Goal: Book appointment/travel/reservation

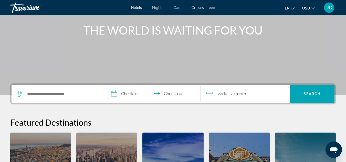
scroll to position [74, 0]
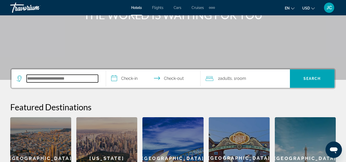
click at [59, 82] on input "Search widget" at bounding box center [62, 79] width 71 height 8
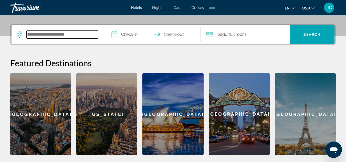
scroll to position [125, 0]
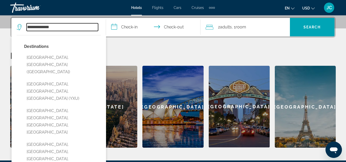
type input "**********"
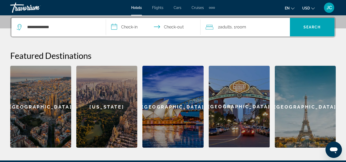
click at [129, 27] on input "**********" at bounding box center [154, 28] width 97 height 20
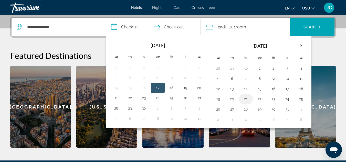
click at [245, 99] on button "21" at bounding box center [246, 98] width 8 height 7
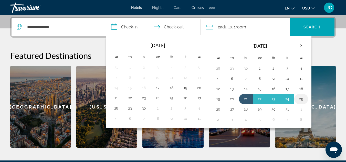
click at [305, 98] on button "25" at bounding box center [301, 98] width 8 height 7
type input "**********"
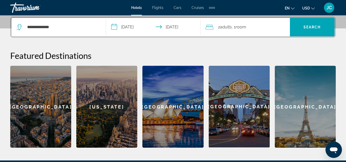
click at [233, 28] on span ", 1 Room rooms" at bounding box center [239, 27] width 14 height 7
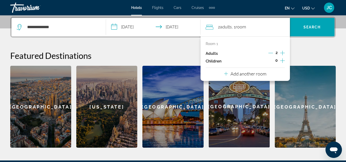
click at [281, 52] on icon "Increment adults" at bounding box center [282, 53] width 5 height 6
click at [304, 44] on div "**********" at bounding box center [173, 82] width 346 height 131
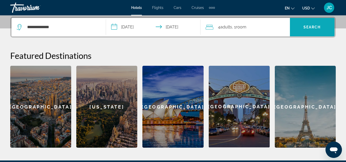
click at [307, 29] on span "Search" at bounding box center [311, 27] width 17 height 4
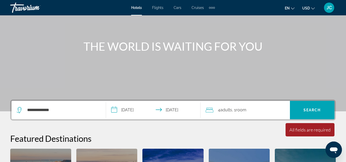
scroll to position [42, 0]
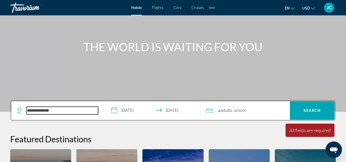
click at [57, 109] on input "**********" at bounding box center [62, 111] width 71 height 8
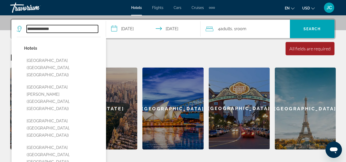
scroll to position [125, 0]
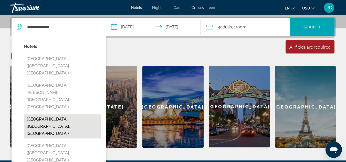
click at [57, 114] on button "[GEOGRAPHIC_DATA] ([GEOGRAPHIC_DATA], [GEOGRAPHIC_DATA])" at bounding box center [62, 126] width 77 height 24
type input "**********"
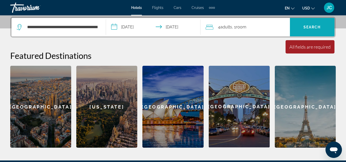
click at [304, 29] on span "Search" at bounding box center [311, 27] width 17 height 4
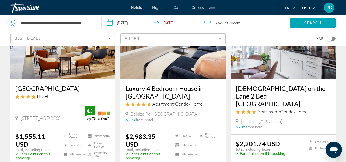
scroll to position [73, 0]
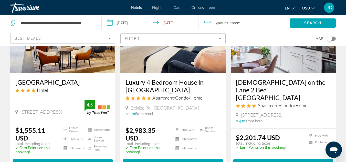
click at [69, 84] on h3 "[GEOGRAPHIC_DATA]" at bounding box center [62, 82] width 95 height 8
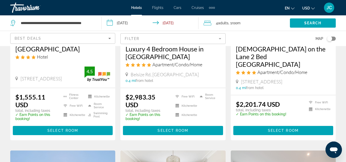
scroll to position [108, 0]
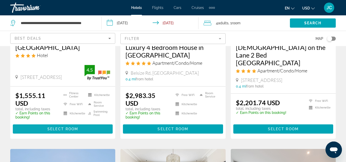
click at [74, 131] on span "Select Room" at bounding box center [62, 129] width 31 height 4
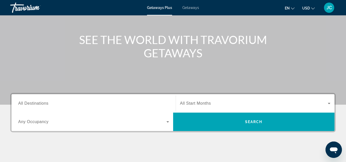
scroll to position [48, 0]
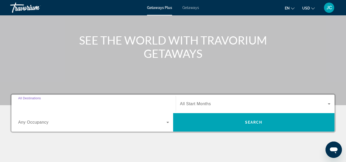
click at [59, 106] on input "Destination All Destinations" at bounding box center [93, 104] width 151 height 6
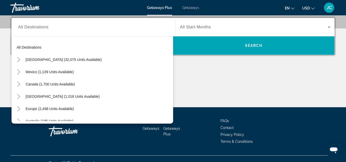
scroll to position [2, 0]
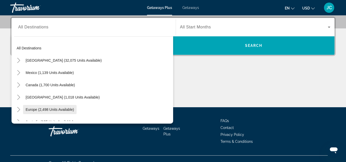
click at [53, 110] on span "Europe (2,498 units available)" at bounding box center [50, 110] width 48 height 4
type input "**********"
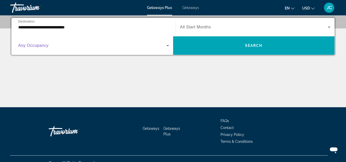
click at [61, 48] on span "Search widget" at bounding box center [92, 45] width 148 height 6
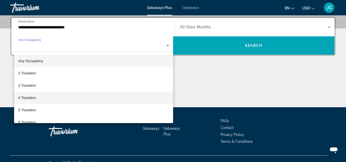
click at [35, 99] on span "4 Travelers" at bounding box center [27, 98] width 18 height 6
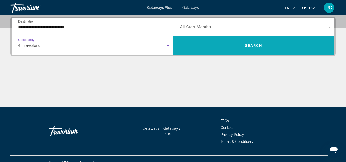
click at [247, 49] on span "Search widget" at bounding box center [254, 45] width 162 height 12
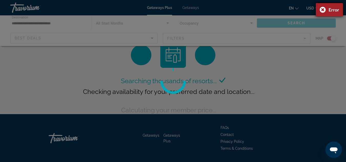
click at [325, 9] on div "Error" at bounding box center [329, 9] width 27 height 13
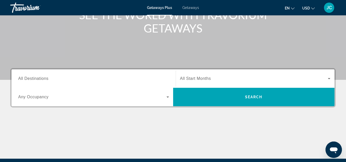
scroll to position [74, 0]
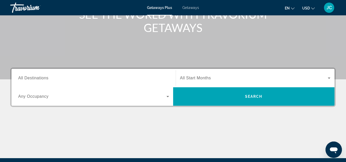
click at [54, 79] on input "Destination All Destinations" at bounding box center [93, 78] width 151 height 6
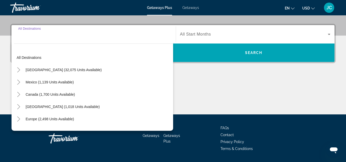
scroll to position [125, 0]
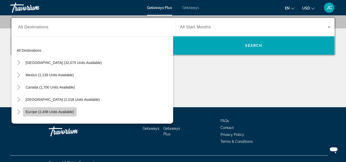
click at [50, 111] on span "Europe (2,498 units available)" at bounding box center [50, 112] width 48 height 4
type input "**********"
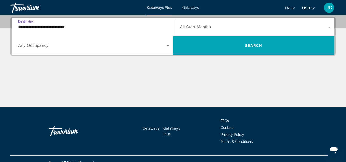
click at [204, 33] on div "Search widget" at bounding box center [255, 27] width 151 height 14
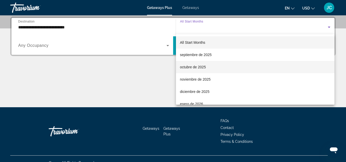
click at [197, 67] on span "octubre de 2025" at bounding box center [193, 67] width 26 height 6
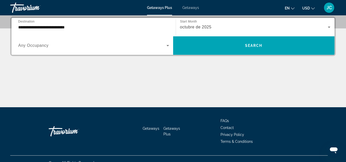
click at [41, 44] on span "Any Occupancy" at bounding box center [33, 45] width 30 height 4
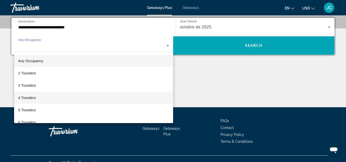
click at [31, 98] on span "4 Travelers" at bounding box center [27, 98] width 18 height 6
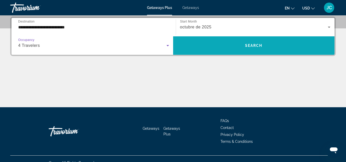
click at [233, 47] on span "Search widget" at bounding box center [254, 45] width 162 height 12
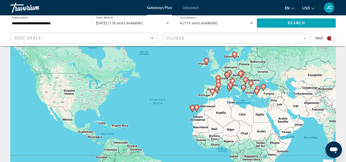
scroll to position [14, 0]
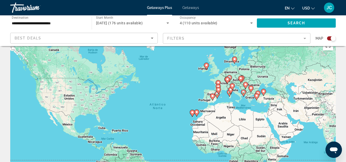
click at [83, 41] on div "Best Deals" at bounding box center [83, 38] width 136 height 6
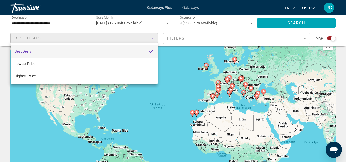
click at [83, 41] on div at bounding box center [173, 81] width 346 height 162
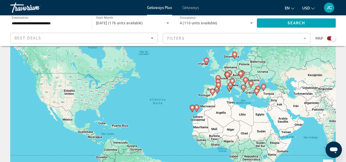
scroll to position [0, 0]
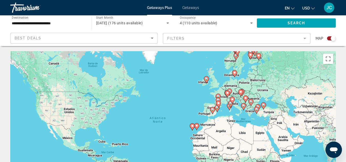
click at [88, 39] on div "Best Deals" at bounding box center [83, 38] width 136 height 6
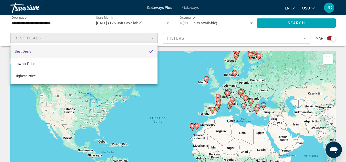
click at [88, 39] on div at bounding box center [173, 81] width 346 height 162
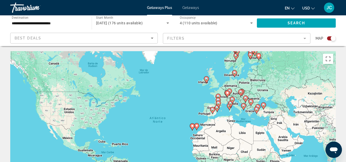
click at [52, 24] on input "**********" at bounding box center [48, 23] width 73 height 6
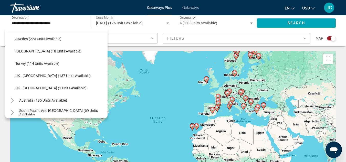
scroll to position [279, 0]
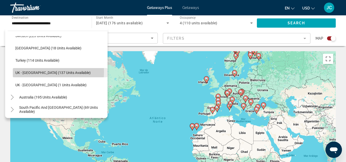
click at [30, 72] on span "UK - England (137 units available)" at bounding box center [52, 73] width 75 height 4
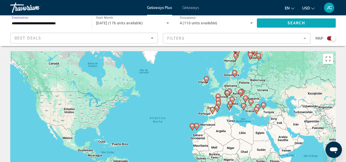
click at [283, 24] on span "Search widget" at bounding box center [296, 23] width 79 height 12
click at [151, 40] on icon "Sort by" at bounding box center [152, 38] width 6 height 6
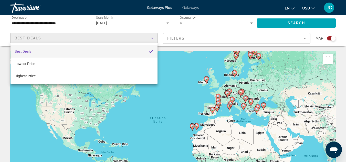
click at [151, 40] on div at bounding box center [173, 81] width 346 height 162
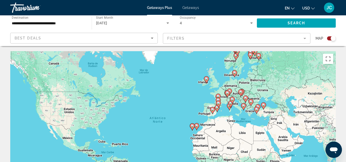
click at [56, 24] on input "**********" at bounding box center [48, 23] width 73 height 6
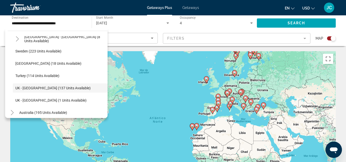
scroll to position [265, 0]
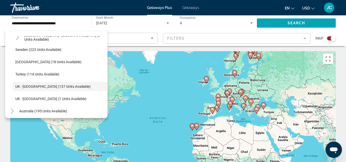
drag, startPoint x: 348, startPoint y: 83, endPoint x: 235, endPoint y: 115, distance: 117.7
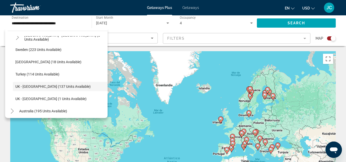
drag, startPoint x: 271, startPoint y: 71, endPoint x: 282, endPoint y: 107, distance: 37.7
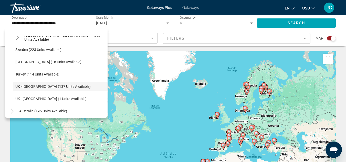
drag, startPoint x: 349, startPoint y: 78, endPoint x: 218, endPoint y: 144, distance: 147.2
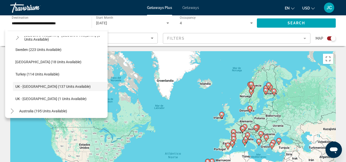
drag, startPoint x: 218, startPoint y: 144, endPoint x: 223, endPoint y: 144, distance: 5.7
click at [223, 144] on div "Para activar la función de arrastrar con el teclado, presiona Alt + Intro. Una …" at bounding box center [172, 128] width 325 height 154
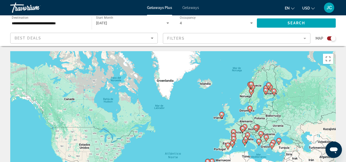
click at [229, 146] on image "Main content" at bounding box center [227, 145] width 3 height 3
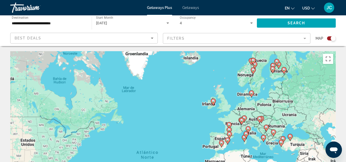
click at [229, 146] on div "Para navegar, presiona las teclas de flecha. Para activar la función de arrastr…" at bounding box center [172, 128] width 325 height 154
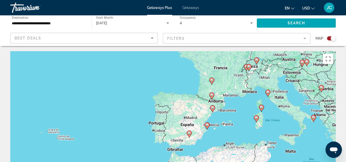
drag, startPoint x: 349, startPoint y: 93, endPoint x: 344, endPoint y: 94, distance: 5.1
click at [344, 94] on div "← Mover a la izquierda → Mover a la derecha ↑ Mover hacia arriba ↓ Mover hacia …" at bounding box center [173, 136] width 346 height 170
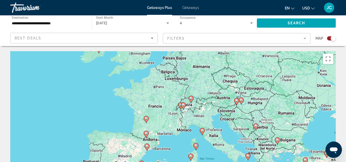
drag, startPoint x: 287, startPoint y: 136, endPoint x: 219, endPoint y: 174, distance: 78.2
click at [219, 162] on html "**********" at bounding box center [173, 81] width 346 height 162
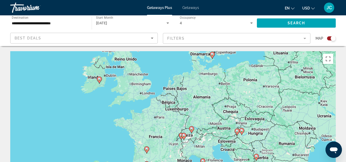
drag, startPoint x: 222, startPoint y: 142, endPoint x: 223, endPoint y: 174, distance: 32.0
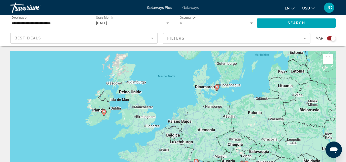
drag, startPoint x: 223, startPoint y: 174, endPoint x: 154, endPoint y: 137, distance: 77.9
click at [154, 137] on div "Para activar la función de arrastrar con el teclado, presiona Alt + Intro. Una …" at bounding box center [172, 128] width 325 height 154
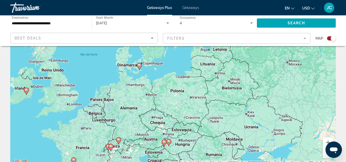
scroll to position [122, 0]
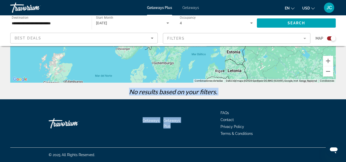
drag, startPoint x: 251, startPoint y: 135, endPoint x: 186, endPoint y: 131, distance: 65.1
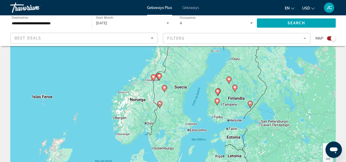
scroll to position [32, 0]
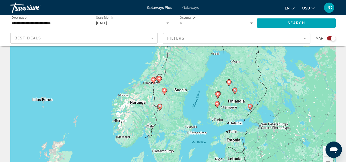
click at [323, 148] on button "Acercar" at bounding box center [328, 151] width 10 height 10
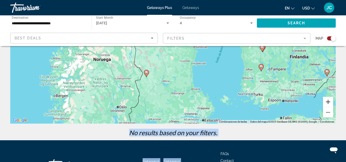
scroll to position [82, 0]
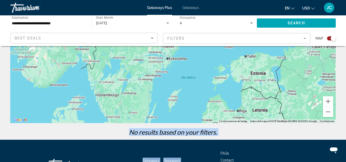
drag, startPoint x: 292, startPoint y: 86, endPoint x: 254, endPoint y: 22, distance: 74.4
click at [254, 22] on div "**********" at bounding box center [173, 80] width 346 height 221
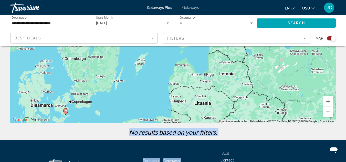
drag, startPoint x: 216, startPoint y: 72, endPoint x: 180, endPoint y: 33, distance: 53.3
click at [180, 33] on div "**********" at bounding box center [173, 80] width 346 height 221
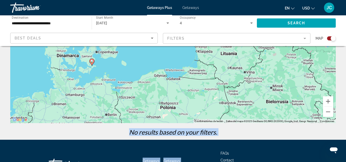
drag, startPoint x: 149, startPoint y: 79, endPoint x: 177, endPoint y: 32, distance: 54.4
click at [177, 32] on div "**********" at bounding box center [173, 80] width 346 height 221
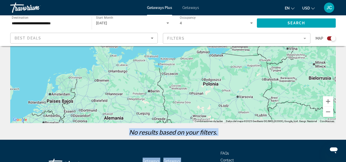
drag, startPoint x: 153, startPoint y: 65, endPoint x: 196, endPoint y: 40, distance: 49.5
click at [196, 40] on div "**********" at bounding box center [173, 80] width 346 height 221
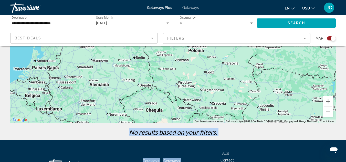
drag, startPoint x: 188, startPoint y: 82, endPoint x: 172, endPoint y: 47, distance: 38.5
click at [172, 47] on div "Para activar la función de arrastrar con el teclado, presiona Alt + Intro. Una …" at bounding box center [172, 47] width 325 height 154
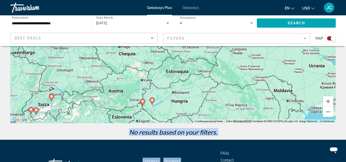
drag, startPoint x: 185, startPoint y: 97, endPoint x: 158, endPoint y: 41, distance: 61.9
click at [158, 41] on div "**********" at bounding box center [173, 80] width 346 height 221
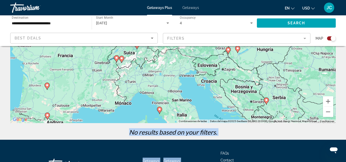
drag, startPoint x: 188, startPoint y: 88, endPoint x: 273, endPoint y: 35, distance: 99.7
click at [273, 35] on div "**********" at bounding box center [173, 80] width 346 height 221
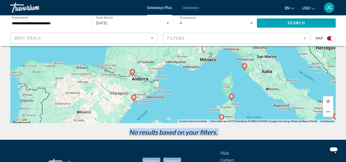
drag, startPoint x: 134, startPoint y: 91, endPoint x: 220, endPoint y: 47, distance: 97.1
click at [220, 47] on div "Para activar la función de arrastrar con el teclado, presiona Alt + Intro. Una …" at bounding box center [172, 47] width 325 height 154
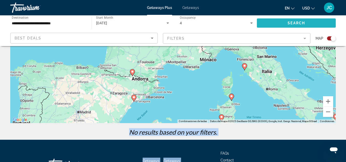
click at [301, 22] on span "Search" at bounding box center [295, 23] width 17 height 4
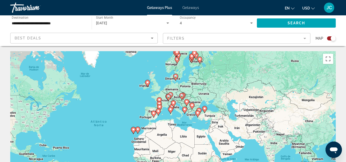
drag, startPoint x: 283, startPoint y: 121, endPoint x: 224, endPoint y: 124, distance: 59.2
click at [224, 124] on div "Para activar la función de arrastrar con el teclado, presiona Alt + Intro. Una …" at bounding box center [172, 128] width 325 height 154
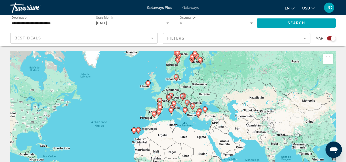
click at [145, 36] on div "Best Deals" at bounding box center [83, 38] width 136 height 6
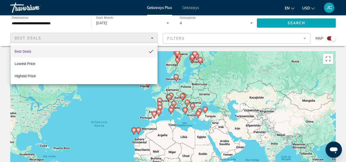
drag, startPoint x: 145, startPoint y: 36, endPoint x: 113, endPoint y: 44, distance: 32.4
click at [113, 44] on div "Best Deals Lowest Price Highest Price" at bounding box center [173, 81] width 346 height 162
click at [266, 72] on div at bounding box center [173, 81] width 346 height 162
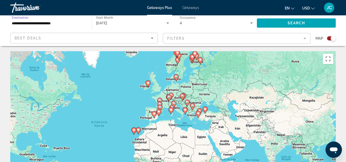
click at [49, 26] on input "**********" at bounding box center [48, 23] width 73 height 6
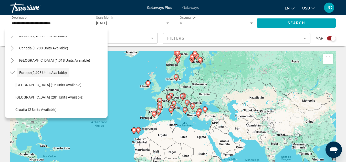
scroll to position [35, 0]
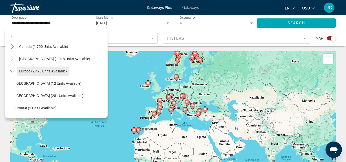
click at [58, 72] on span "Europe (2,498 units available)" at bounding box center [43, 71] width 48 height 4
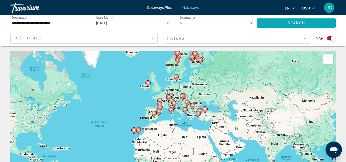
click at [287, 23] on span "Search" at bounding box center [295, 23] width 17 height 4
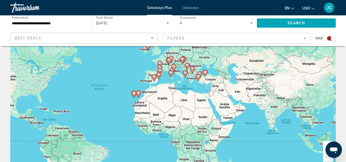
scroll to position [39, 0]
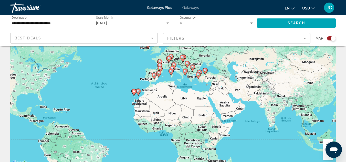
click at [154, 61] on div "Para activar la función de arrastrar con el teclado, presiona Alt + Intro. Una …" at bounding box center [172, 90] width 325 height 154
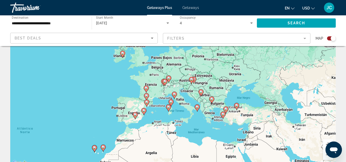
drag, startPoint x: 154, startPoint y: 61, endPoint x: 131, endPoint y: 86, distance: 33.5
click at [131, 86] on div "Para activar la función de arrastrar con el teclado, presiona Alt + Intro. Una …" at bounding box center [172, 90] width 325 height 154
click at [143, 63] on div "Para activar la función de arrastrar con el teclado, presiona Alt + Intro. Una …" at bounding box center [172, 90] width 325 height 154
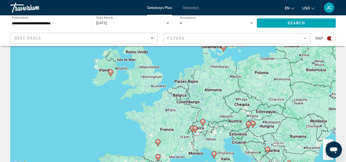
drag, startPoint x: 142, startPoint y: 76, endPoint x: 152, endPoint y: 101, distance: 26.2
click at [152, 101] on div "Para activar la función de arrastrar con el teclado, presiona Alt + Intro. Una …" at bounding box center [172, 90] width 325 height 154
click at [155, 102] on div "Para activar la función de arrastrar con el teclado, presiona Alt + Intro. Una …" at bounding box center [172, 90] width 325 height 154
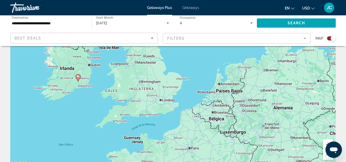
drag, startPoint x: 152, startPoint y: 95, endPoint x: 164, endPoint y: 127, distance: 34.5
click at [164, 127] on div "Para activar la función de arrastrar con el teclado, presiona Alt + Intro. Una …" at bounding box center [172, 90] width 325 height 154
click at [162, 108] on div "Para activar la función de arrastrar con el teclado, presiona Alt + Intro. Una …" at bounding box center [172, 90] width 325 height 154
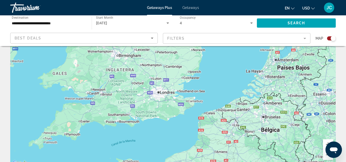
click at [159, 94] on div "Para activar la función de arrastrar con el teclado, presiona Alt + Intro. Una …" at bounding box center [172, 90] width 325 height 154
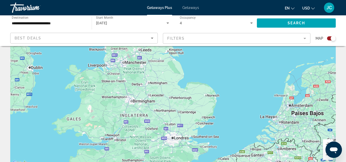
drag, startPoint x: 159, startPoint y: 94, endPoint x: 173, endPoint y: 138, distance: 46.4
click at [173, 138] on div "Para activar la función de arrastrar con el teclado, presiona Alt + Intro. Una …" at bounding box center [172, 90] width 325 height 154
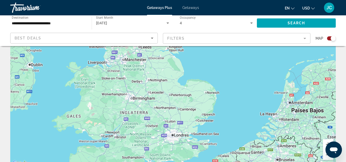
click at [194, 132] on div "Para activar la función de arrastrar con el teclado, presiona Alt + Intro. Una …" at bounding box center [172, 90] width 325 height 154
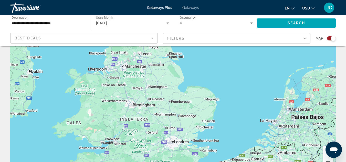
scroll to position [40, 0]
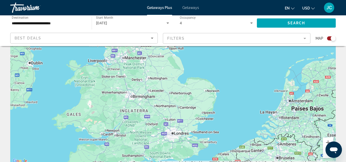
drag, startPoint x: 174, startPoint y: 99, endPoint x: 181, endPoint y: 109, distance: 11.7
click at [181, 109] on div "Para activar la función de arrastrar con el teclado, presiona Alt + Intro. Una …" at bounding box center [172, 88] width 325 height 154
click at [140, 86] on div "Para activar la función de arrastrar con el teclado, presiona Alt + Intro. Una …" at bounding box center [172, 88] width 325 height 154
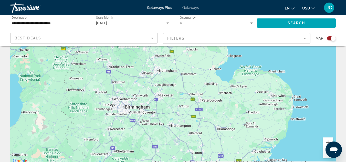
click at [330, 39] on div "Search widget" at bounding box center [331, 38] width 9 height 4
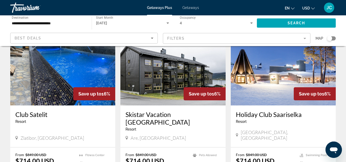
click at [330, 39] on div "Search widget" at bounding box center [329, 38] width 5 height 5
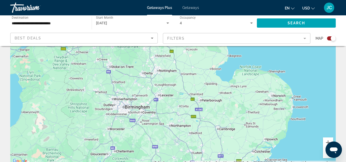
scroll to position [0, 0]
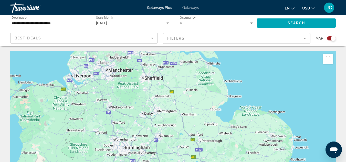
click at [346, 1] on div "Getaways Plus Getaways en English Español Français Italiano Português русский U…" at bounding box center [173, 7] width 346 height 13
click at [170, 77] on div "Main content" at bounding box center [172, 128] width 325 height 154
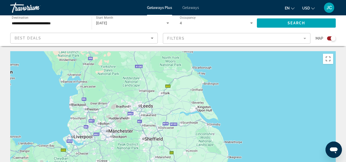
click at [78, 31] on app-map-search-filters "Best Deals Filters Map" at bounding box center [173, 38] width 336 height 15
click at [345, 4] on div "Getaways Plus Getaways en English Español Français Italiano Português русский U…" at bounding box center [173, 7] width 346 height 13
click at [37, 22] on input "**********" at bounding box center [48, 23] width 73 height 6
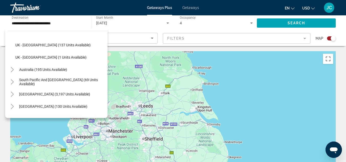
scroll to position [308, 0]
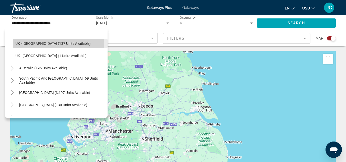
click at [57, 43] on span "UK - England (137 units available)" at bounding box center [52, 43] width 75 height 4
type input "**********"
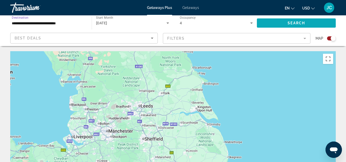
click at [288, 24] on span "Search" at bounding box center [295, 23] width 17 height 4
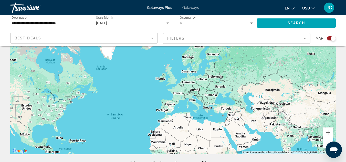
scroll to position [49, 0]
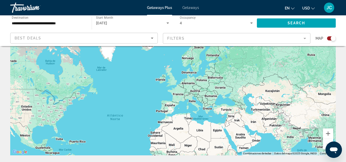
click at [231, 90] on div "Main content" at bounding box center [172, 79] width 325 height 154
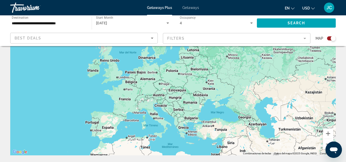
click at [105, 81] on div "Main content" at bounding box center [172, 79] width 325 height 154
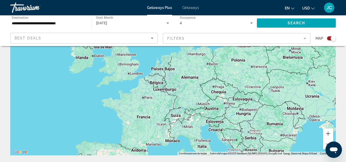
click at [131, 73] on div "Main content" at bounding box center [172, 79] width 325 height 154
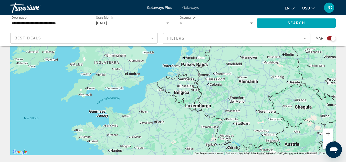
click at [126, 76] on div "Main content" at bounding box center [172, 79] width 325 height 154
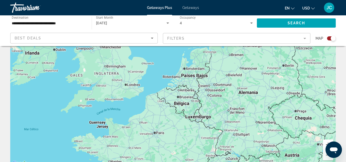
scroll to position [27, 0]
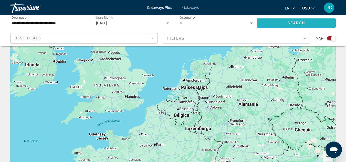
click at [303, 25] on span "Search" at bounding box center [295, 23] width 17 height 4
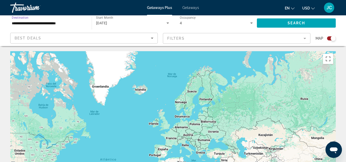
click at [54, 22] on input "**********" at bounding box center [48, 23] width 73 height 6
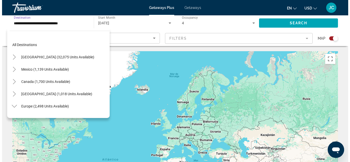
scroll to position [276, 0]
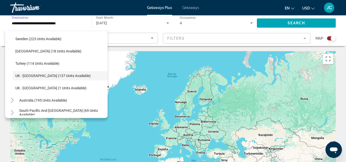
click at [54, 22] on input "**********" at bounding box center [48, 23] width 73 height 6
click at [264, 53] on div "Main content" at bounding box center [172, 128] width 325 height 154
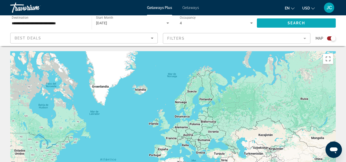
click at [273, 26] on span "Search widget" at bounding box center [296, 23] width 79 height 12
click at [174, 129] on div "Main content" at bounding box center [172, 128] width 325 height 154
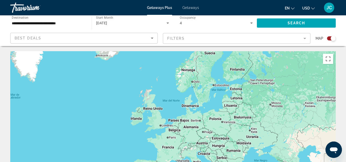
click at [154, 125] on div "Main content" at bounding box center [172, 128] width 325 height 154
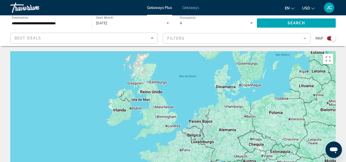
click at [144, 130] on div "Main content" at bounding box center [172, 128] width 325 height 154
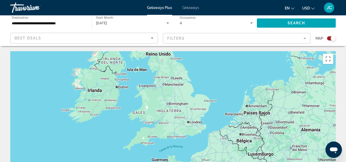
click at [190, 124] on div "Main content" at bounding box center [172, 128] width 325 height 154
click at [329, 39] on div "Search widget" at bounding box center [331, 38] width 9 height 4
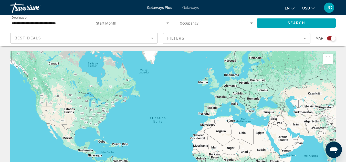
click at [47, 22] on input "**********" at bounding box center [48, 23] width 73 height 6
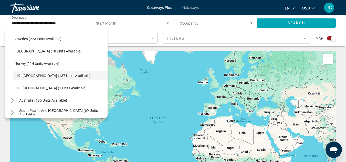
scroll to position [341, 0]
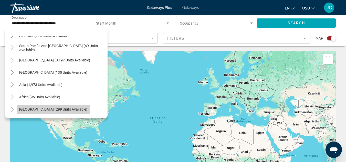
click at [55, 112] on span "Search widget" at bounding box center [53, 109] width 73 height 12
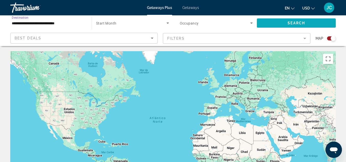
click at [297, 22] on span "Search" at bounding box center [295, 23] width 17 height 4
click at [87, 37] on div "Best Deals" at bounding box center [83, 38] width 136 height 6
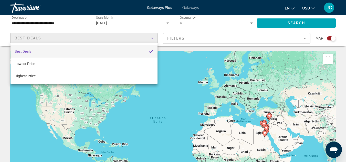
click at [63, 23] on div at bounding box center [173, 81] width 346 height 162
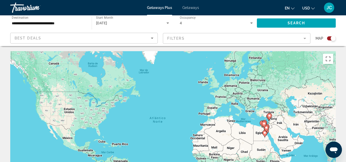
click at [63, 23] on input "**********" at bounding box center [48, 23] width 73 height 6
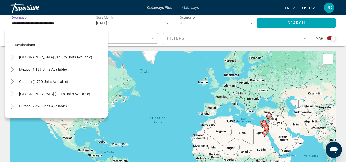
scroll to position [116, 0]
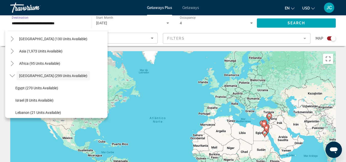
click at [63, 23] on input "**********" at bounding box center [48, 23] width 73 height 6
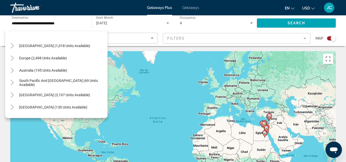
scroll to position [49, 0]
click at [57, 57] on span "Europe (2,498 units available)" at bounding box center [43, 57] width 48 height 4
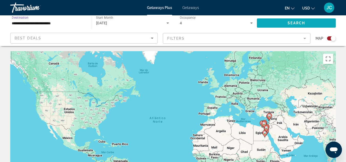
click at [285, 24] on span "Search widget" at bounding box center [296, 23] width 79 height 12
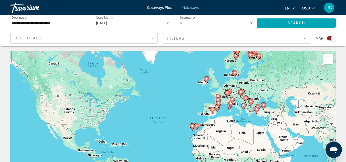
click at [264, 79] on div "Para activar la función de arrastrar con el teclado, presiona Alt + Intro. Una …" at bounding box center [172, 128] width 325 height 154
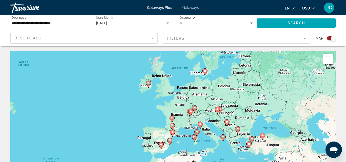
click at [264, 79] on div "Para activar la función de arrastrar con el teclado, presiona Alt + Intro. Una …" at bounding box center [172, 128] width 325 height 154
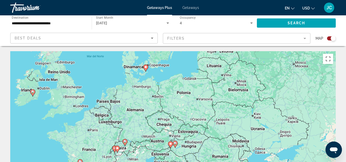
click at [58, 26] on div "**********" at bounding box center [48, 23] width 73 height 15
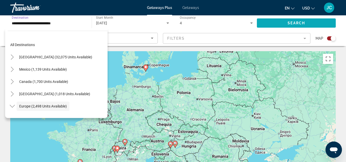
scroll to position [30, 0]
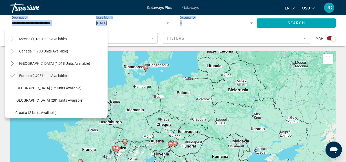
drag, startPoint x: 346, startPoint y: 20, endPoint x: 346, endPoint y: 11, distance: 9.0
click at [346, 11] on div "**********" at bounding box center [173, 81] width 346 height 162
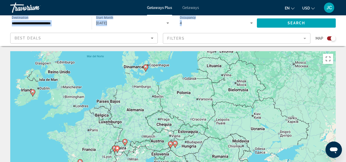
click at [58, 29] on div "**********" at bounding box center [48, 23] width 73 height 15
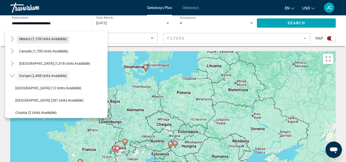
click at [52, 39] on span "Mexico (1,139 units available)" at bounding box center [43, 39] width 48 height 4
click at [52, 39] on div "Best Deals" at bounding box center [83, 38] width 136 height 6
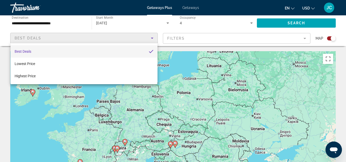
click at [69, 115] on div at bounding box center [173, 81] width 346 height 162
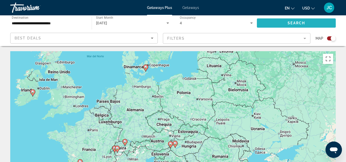
click at [292, 20] on span "Search widget" at bounding box center [296, 23] width 79 height 12
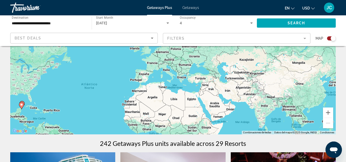
scroll to position [67, 0]
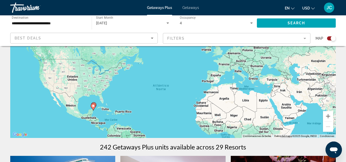
drag, startPoint x: 140, startPoint y: 110, endPoint x: 213, endPoint y: 107, distance: 73.8
click at [213, 107] on div "Para activar la función de arrastrar con el teclado, presiona Alt + Intro. Una …" at bounding box center [172, 61] width 325 height 154
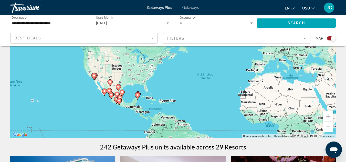
drag, startPoint x: 97, startPoint y: 90, endPoint x: 145, endPoint y: 79, distance: 49.3
click at [145, 79] on div "Para activar la función de arrastrar con el teclado, presiona Alt + Intro. Una …" at bounding box center [172, 61] width 325 height 154
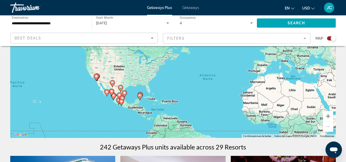
click at [144, 79] on div "Para activar la función de arrastrar con el teclado, presiona Alt + Intro. Una …" at bounding box center [172, 61] width 325 height 154
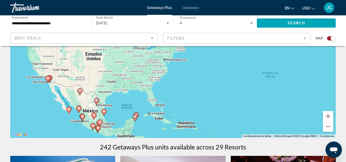
click at [123, 90] on div "Para activar la función de arrastrar con el teclado, presiona Alt + Intro. Una …" at bounding box center [172, 61] width 325 height 154
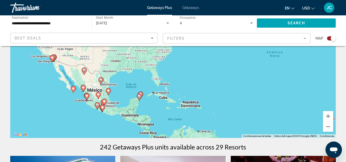
drag, startPoint x: 127, startPoint y: 100, endPoint x: 139, endPoint y: 73, distance: 29.4
click at [139, 73] on div "Para activar la función de arrastrar con el teclado, presiona Alt + Intro. Una …" at bounding box center [172, 61] width 325 height 154
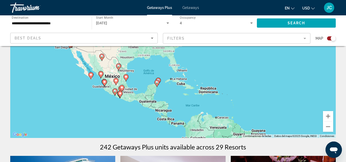
click at [138, 110] on div "Para activar la función de arrastrar con el teclado, presiona Alt + Intro. Una …" at bounding box center [172, 61] width 325 height 154
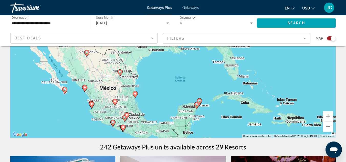
drag, startPoint x: 129, startPoint y: 99, endPoint x: 151, endPoint y: 147, distance: 52.7
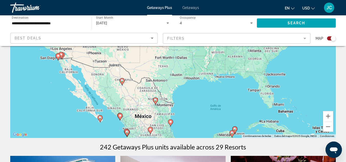
drag, startPoint x: 166, startPoint y: 100, endPoint x: 200, endPoint y: 126, distance: 43.3
click at [200, 126] on div "Para activar la función de arrastrar con el teclado, presiona Alt + Intro. Una …" at bounding box center [172, 61] width 325 height 154
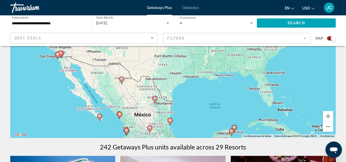
click at [101, 118] on icon "Main content" at bounding box center [99, 117] width 5 height 7
type input "**********"
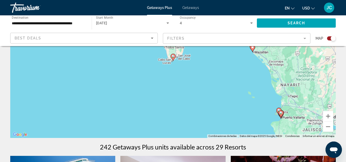
click at [174, 58] on icon "Main content" at bounding box center [172, 57] width 5 height 7
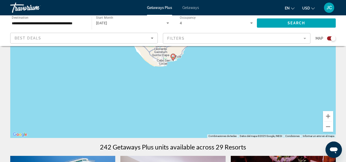
click at [174, 58] on icon "Main content" at bounding box center [172, 57] width 5 height 7
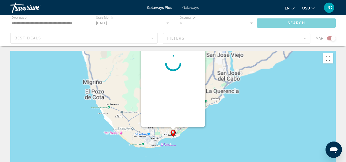
scroll to position [0, 0]
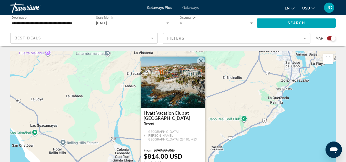
click at [284, 113] on div "Para activar la función de arrastrar con el teclado, presiona Alt + Intro. Una …" at bounding box center [172, 128] width 325 height 154
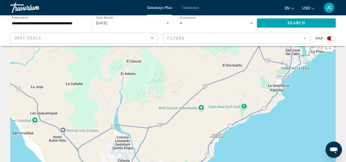
scroll to position [8, 0]
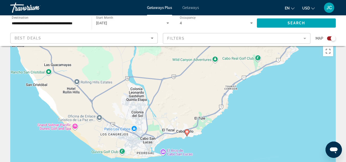
drag, startPoint x: 235, startPoint y: 91, endPoint x: 251, endPoint y: 38, distance: 55.3
click at [188, 134] on icon "Main content" at bounding box center [186, 133] width 5 height 7
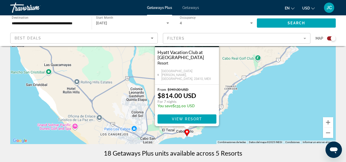
scroll to position [59, 0]
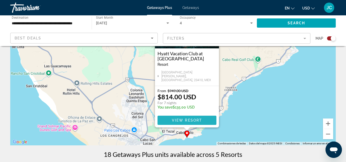
click at [202, 117] on span "Main content" at bounding box center [186, 120] width 59 height 12
